Goal: Ask a question

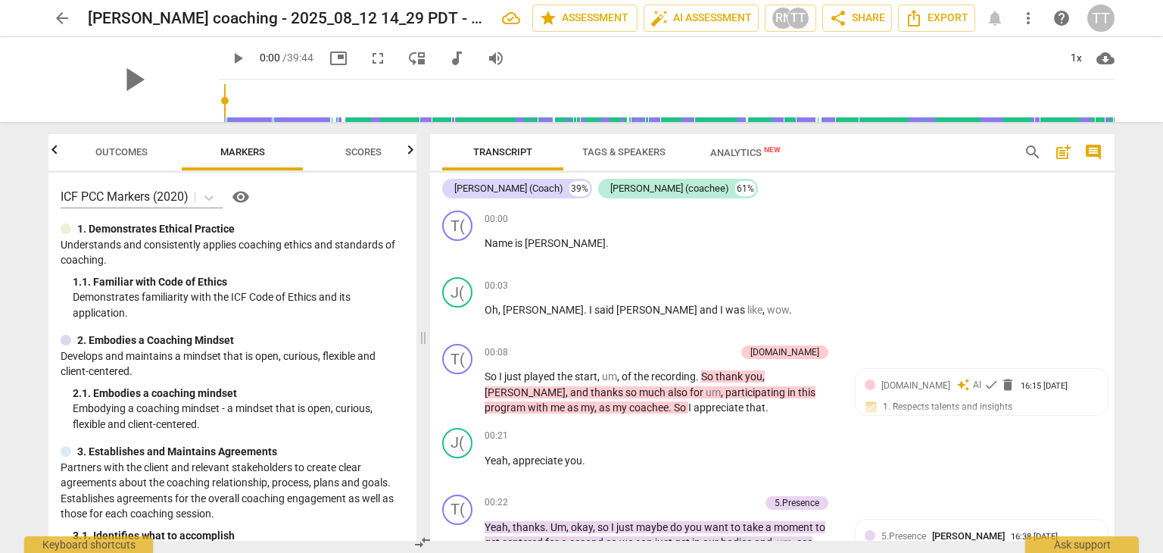
scroll to position [1473, 0]
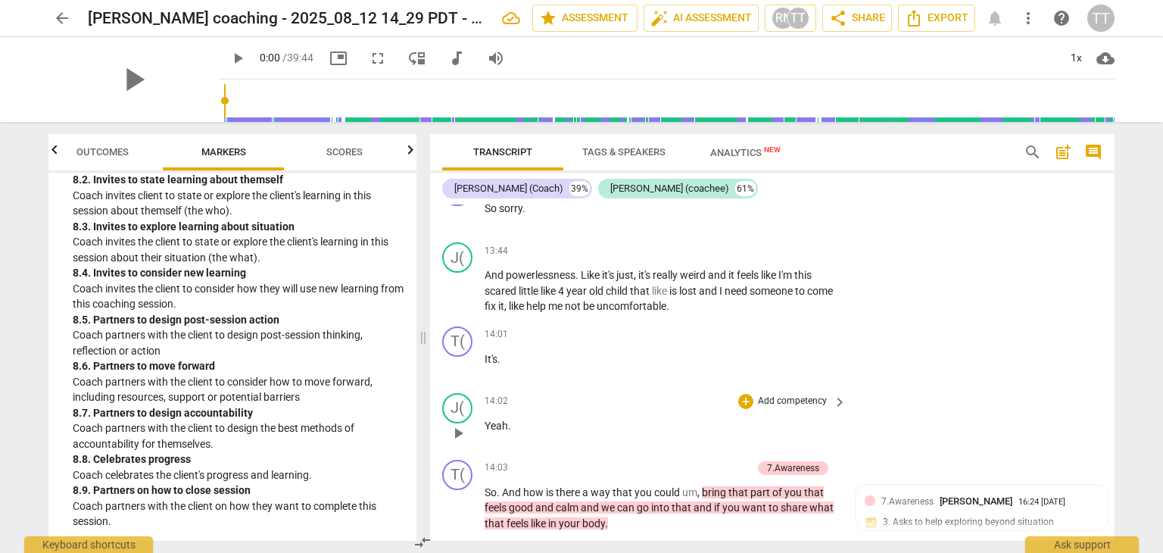
click at [1049, 427] on div "J( play_arrow pause 14:02 + Add competency keyboard_arrow_right Yeah ." at bounding box center [772, 420] width 685 height 67
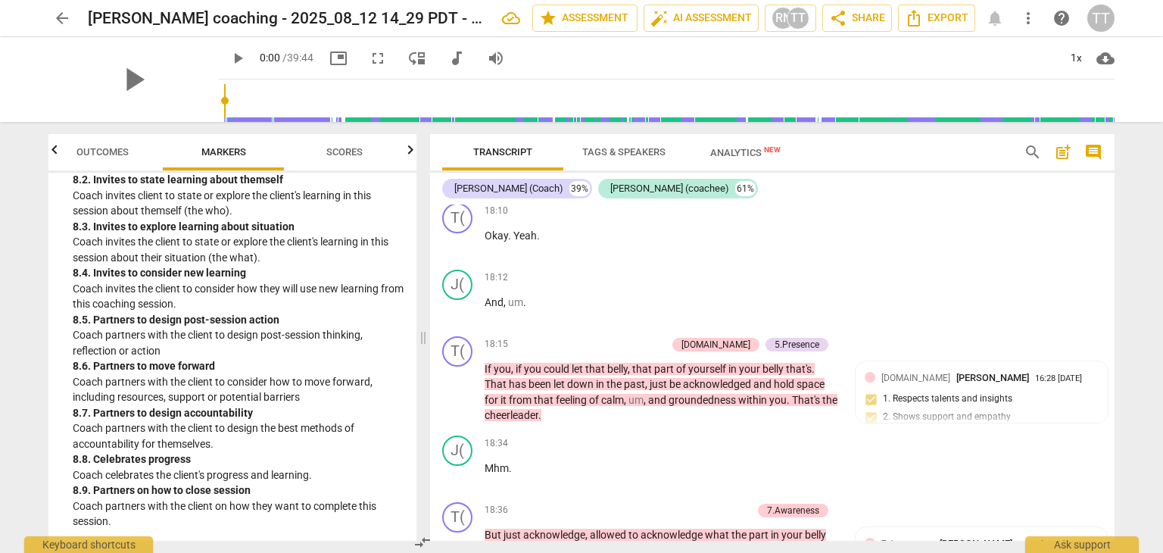
scroll to position [5116, 0]
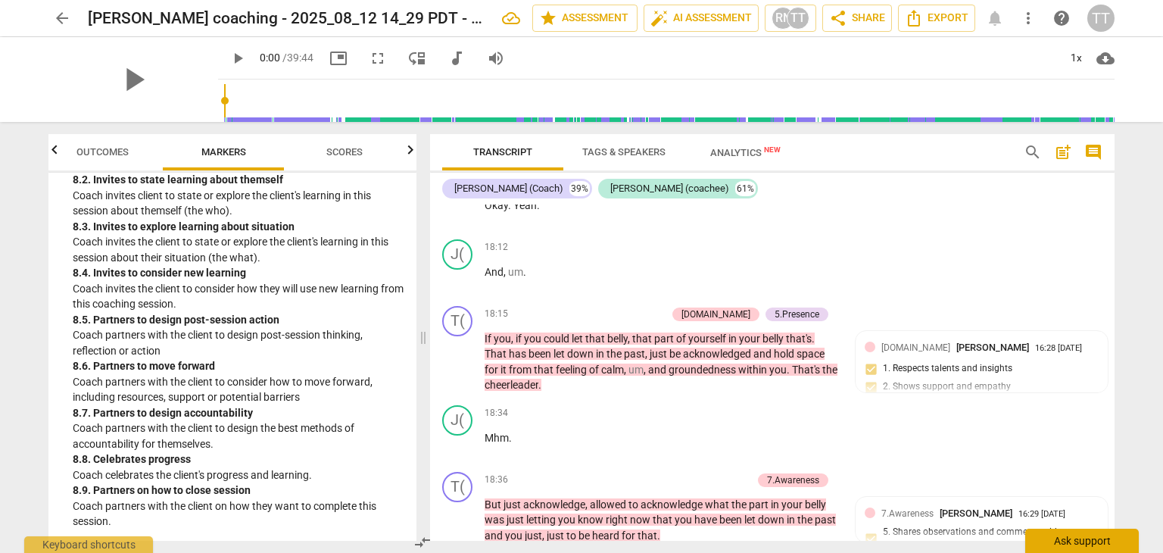
click at [1090, 547] on div "Ask support" at bounding box center [1082, 541] width 114 height 24
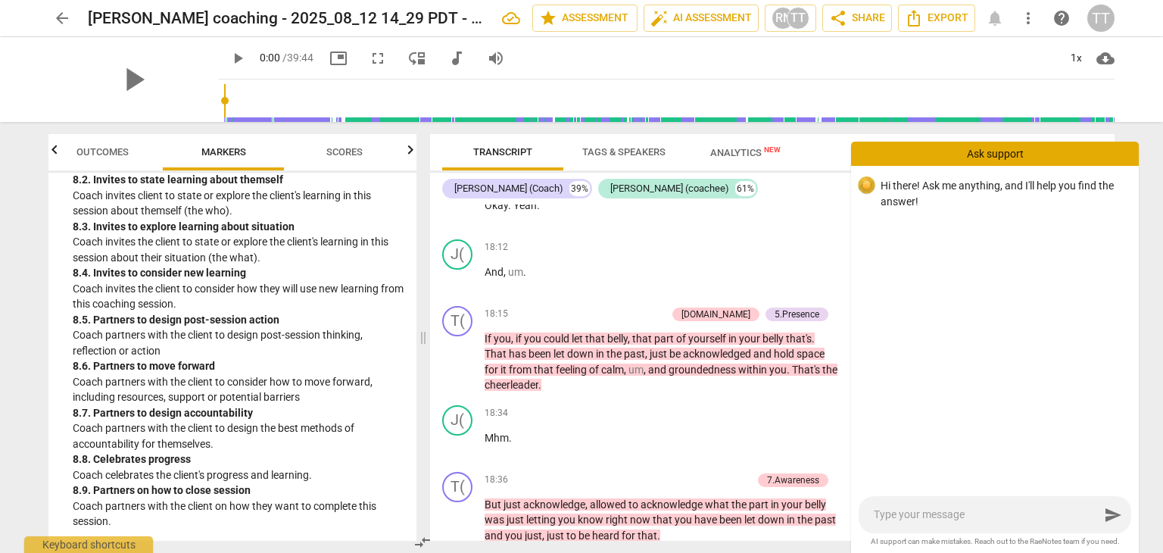
type textarea "d"
type textarea "do"
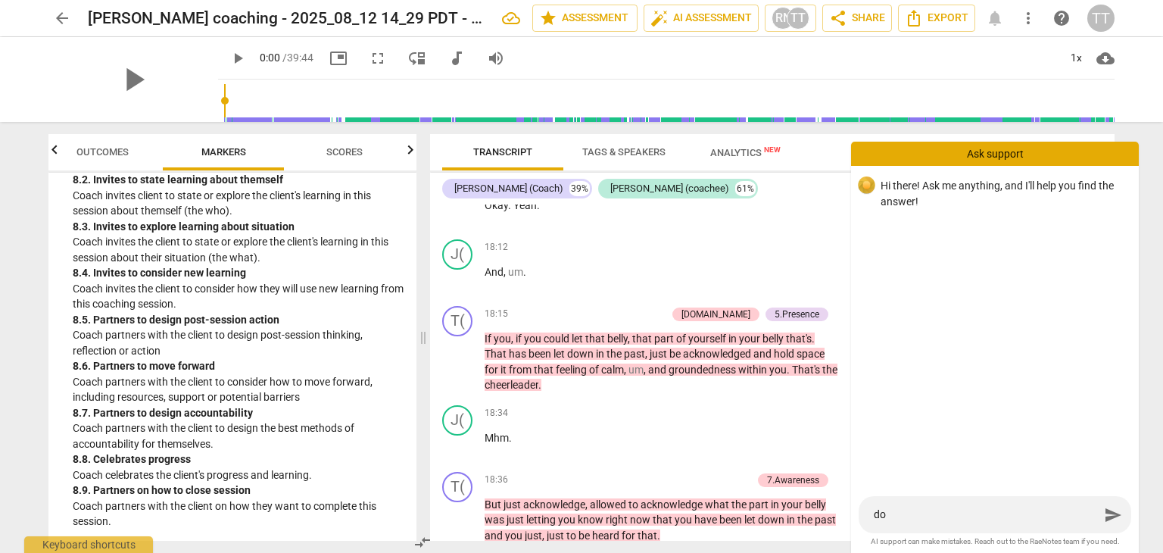
type textarea "do y"
type textarea "do yo"
type textarea "do you"
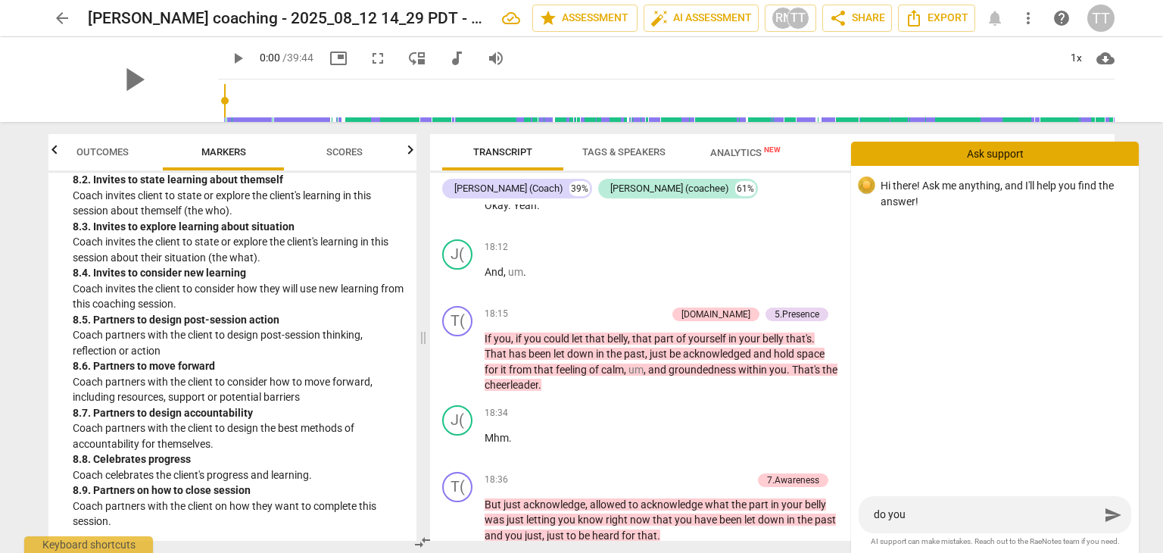
type textarea "do you u"
type textarea "do you us"
type textarea "do you use"
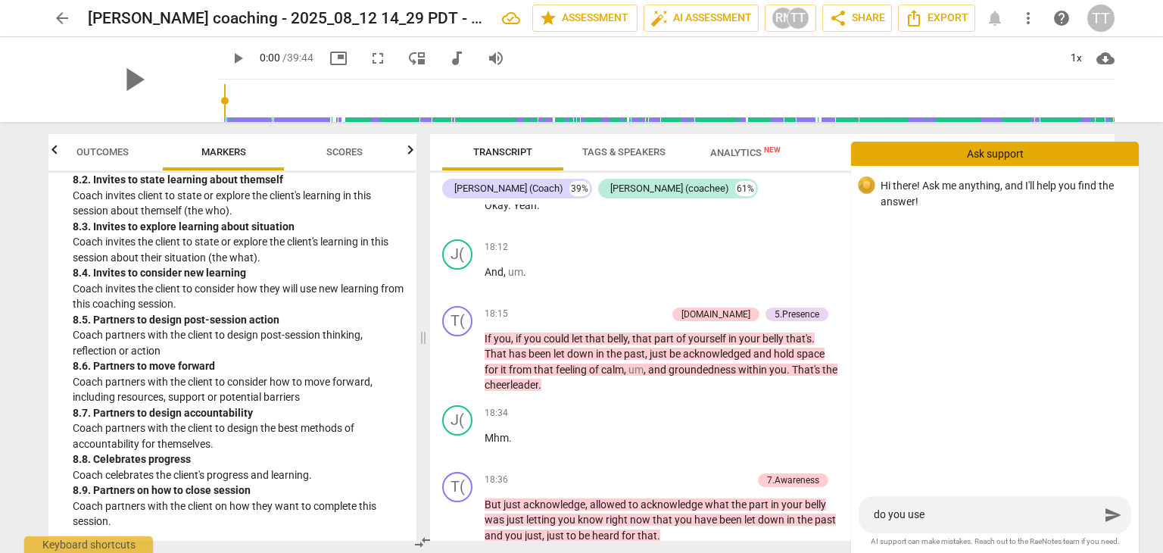
type textarea "do you use"
type textarea "do you use t"
type textarea "do you use th"
type textarea "do you use the"
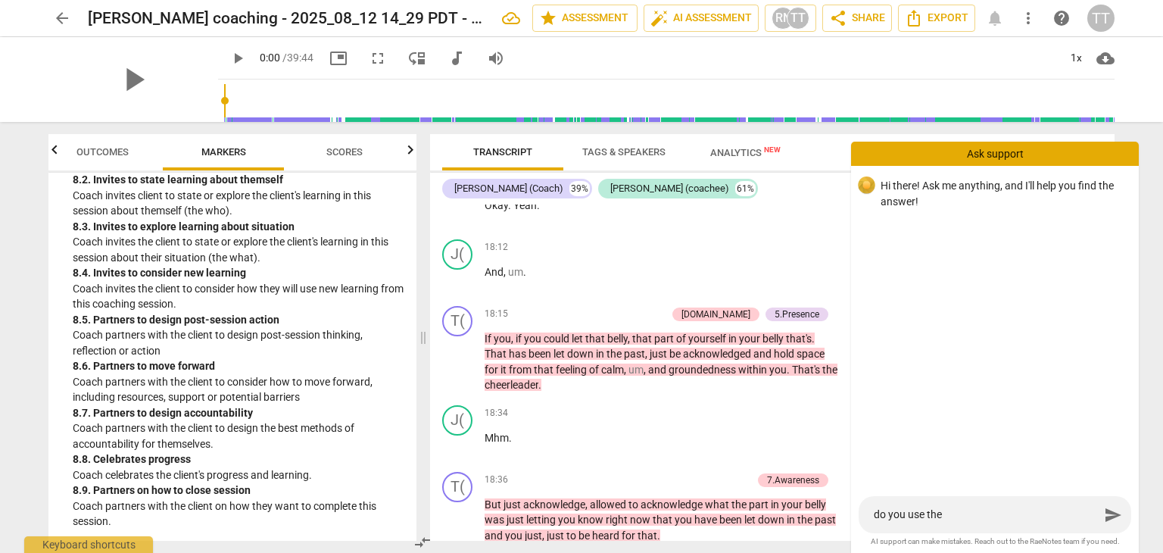
type textarea "do you use the"
type textarea "do you use the c"
type textarea "do you use the co"
type textarea "do you use the con"
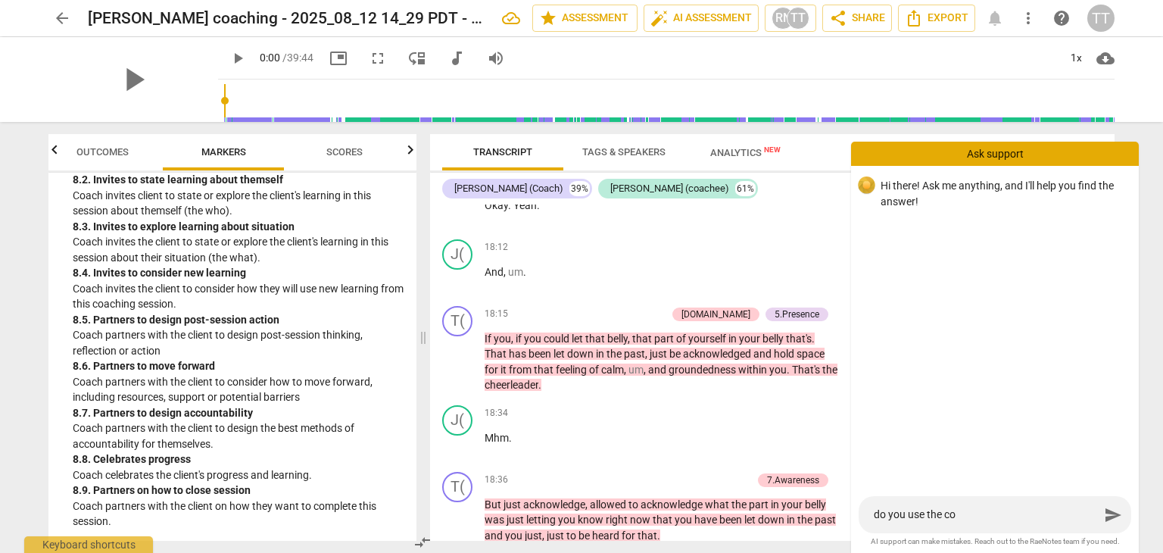
type textarea "do you use the con"
type textarea "do you use the cont"
type textarea "do you use the [PERSON_NAME]"
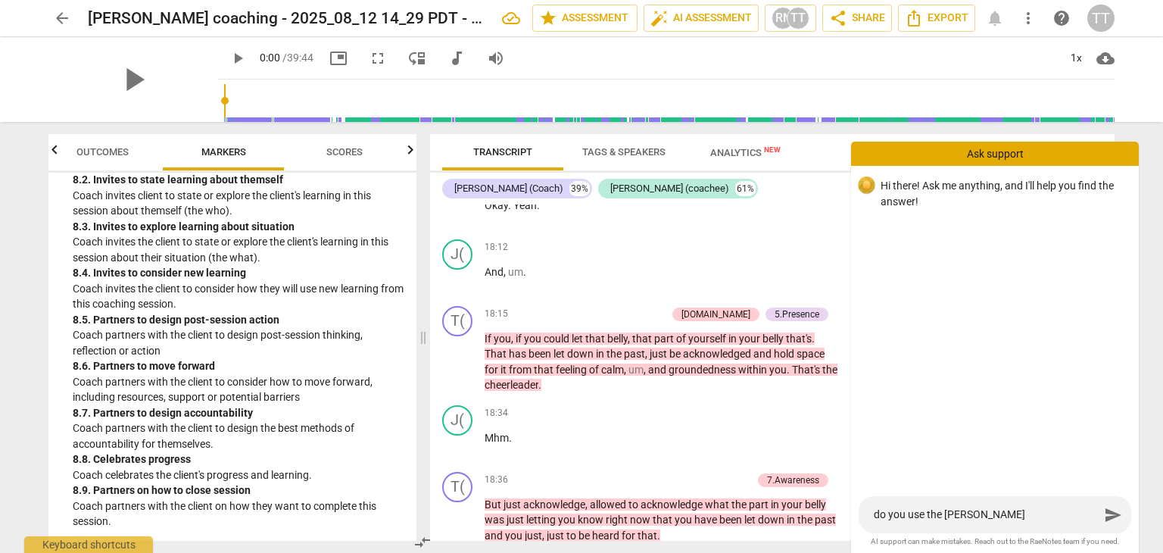
type textarea "do you use the conten"
type textarea "do you use the content"
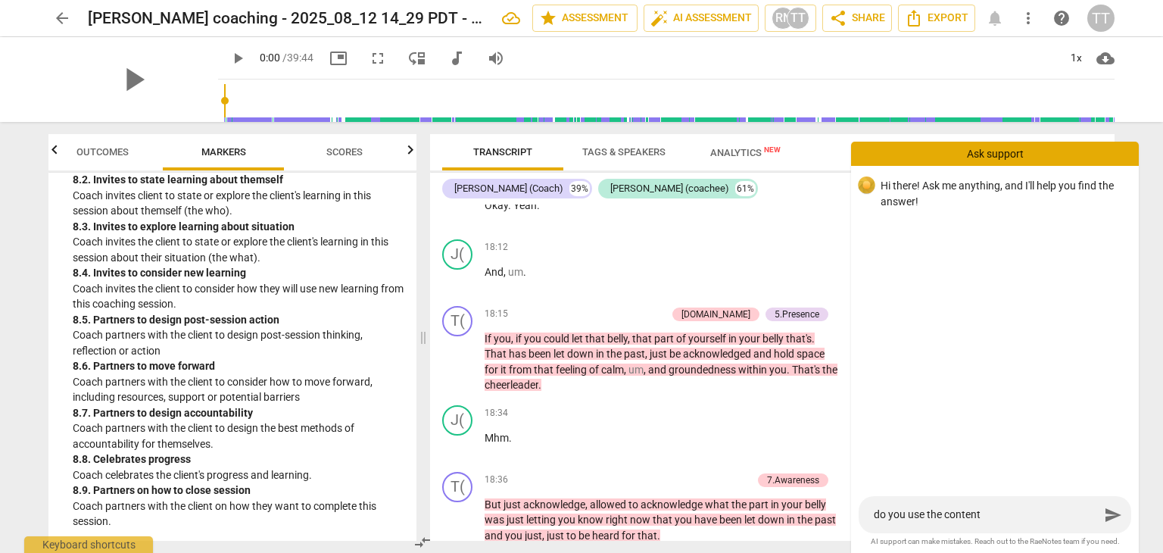
type textarea "do you use the content"
type textarea "do you use the content f"
type textarea "do you use the content fo"
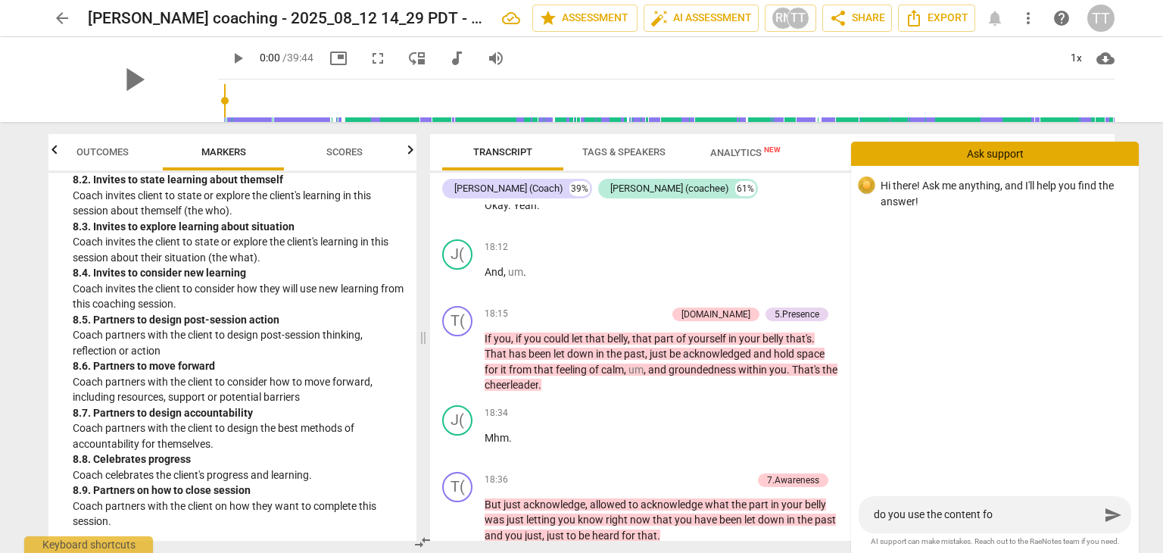
type textarea "do you use the content for"
type textarea "do you use the content for o"
type textarea "do you use the content for ot"
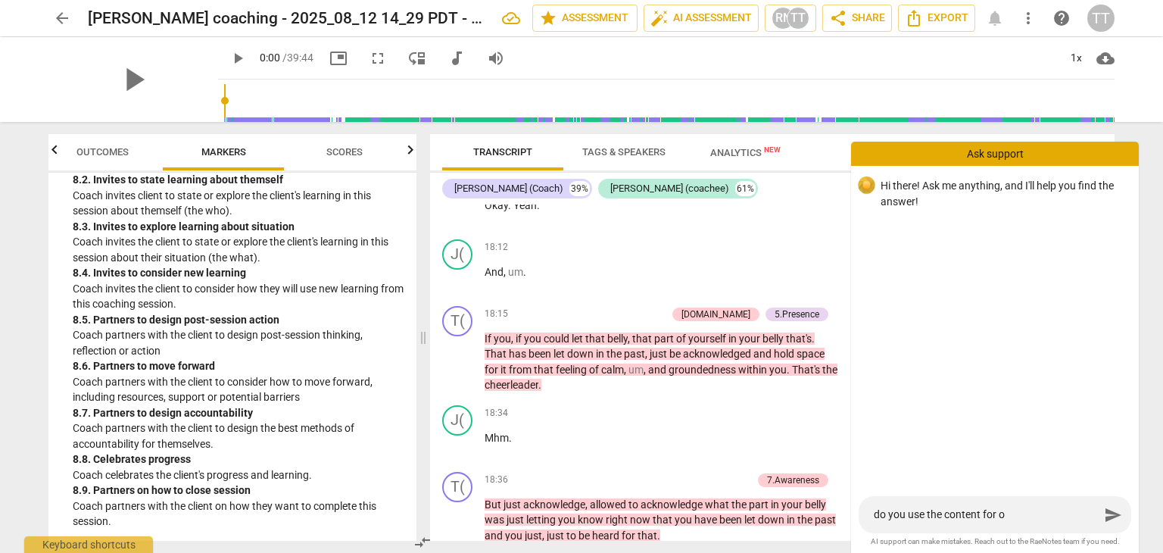
type textarea "do you use the content for ot"
type textarea "do you use the content for oth"
type textarea "do you use the content for othe"
type textarea "do you use the content for other"
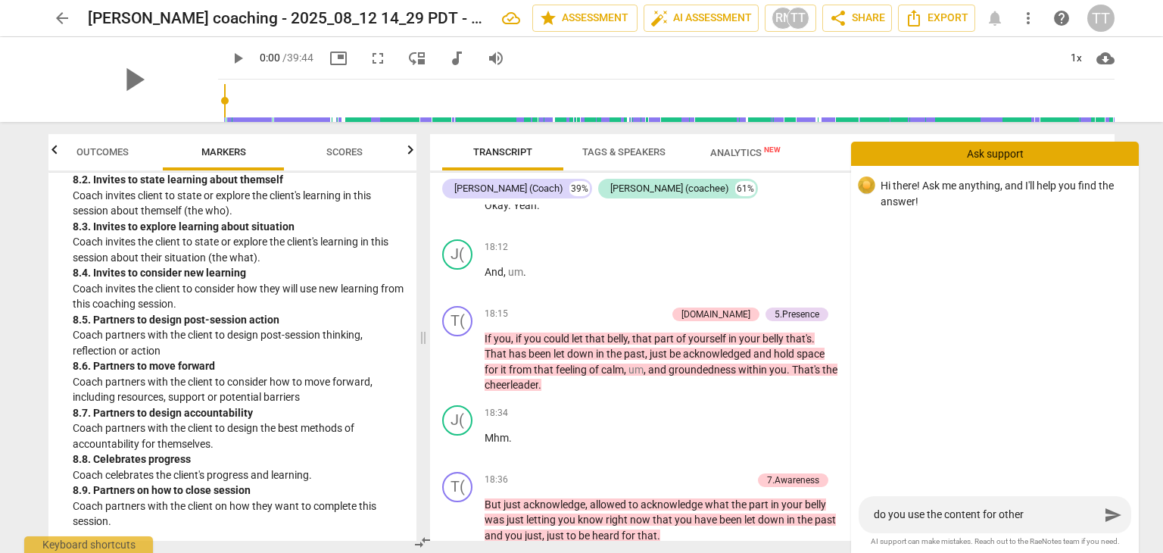
type textarea "do you use the content for other p"
type textarea "do you use the content for other pu"
type textarea "do you use the content for other pur"
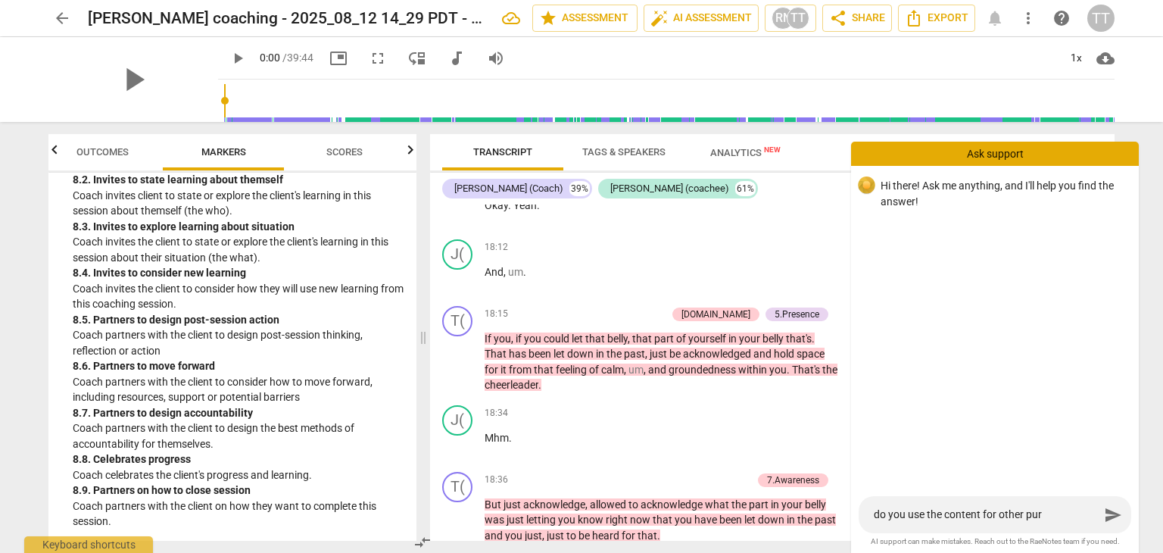
type textarea "do you use the content for other purp"
type textarea "do you use the content for other purpo"
type textarea "do you use the content for other purpos"
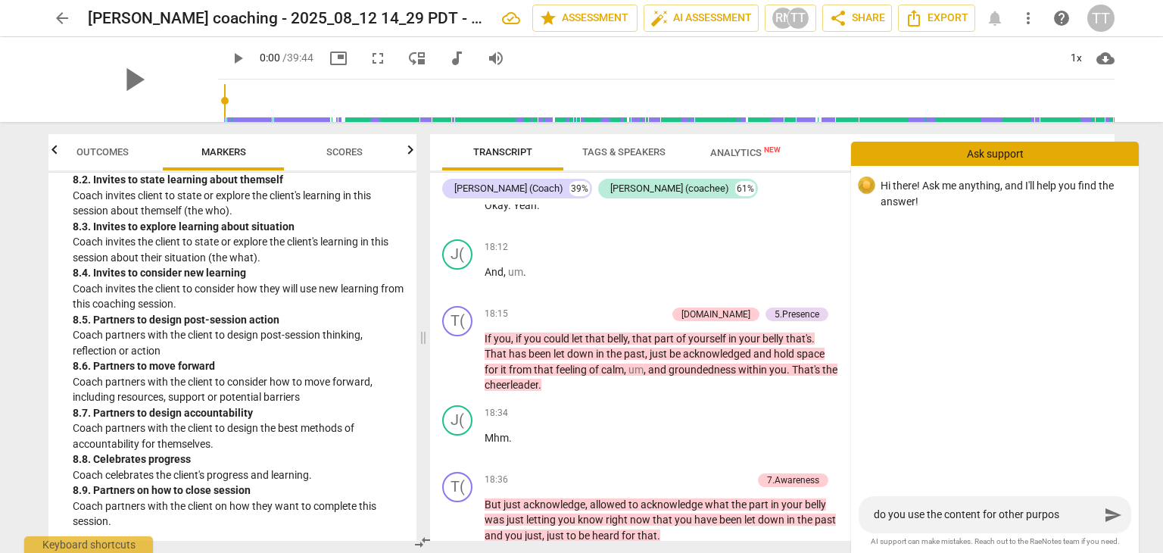
type textarea "do you use the content for other purpose"
type textarea "do you use the content for other purposes"
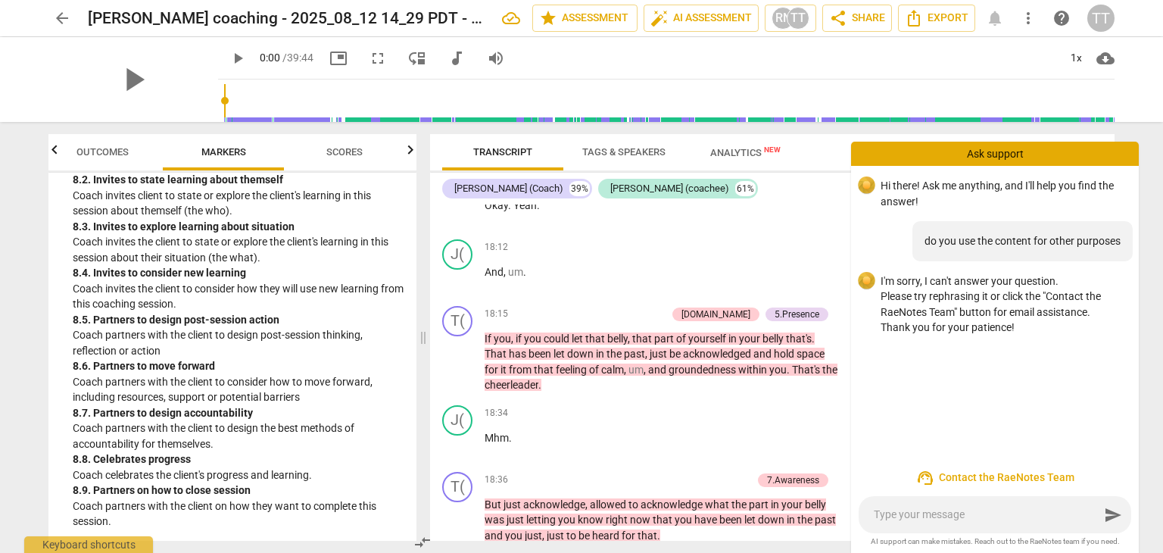
click at [961, 477] on span "support_agent Contact the RaeNotes Team" at bounding box center [995, 478] width 264 height 18
